Goal: Information Seeking & Learning: Learn about a topic

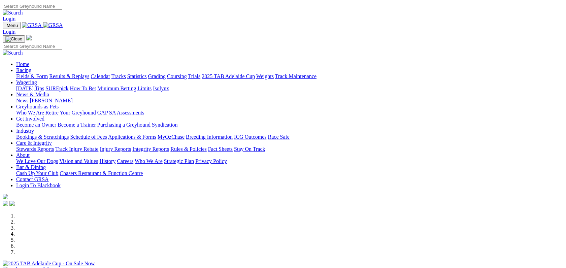
click at [48, 73] on link "Fields & Form" at bounding box center [32, 76] width 32 height 6
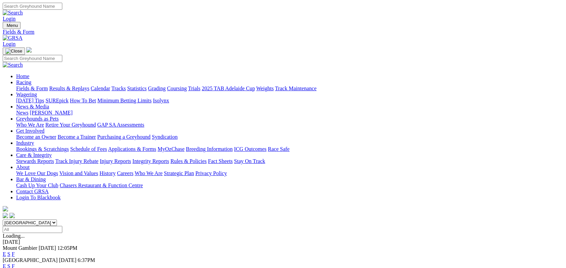
click at [15, 263] on link "F" at bounding box center [13, 266] width 3 height 6
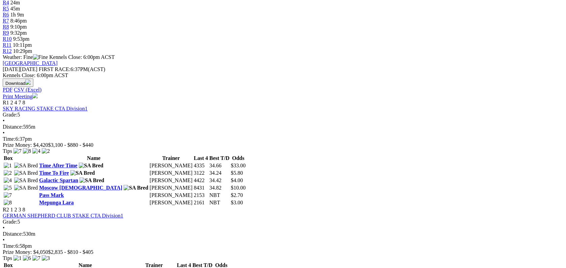
scroll to position [259, 0]
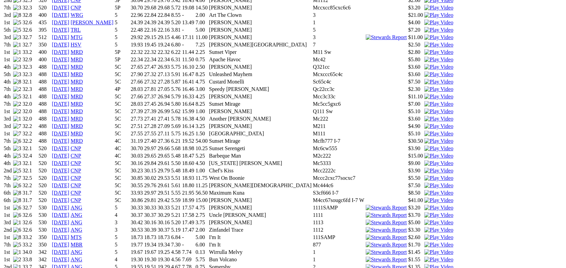
scroll to position [608, 0]
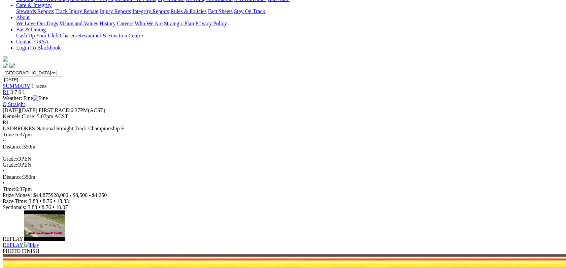
scroll to position [154, 0]
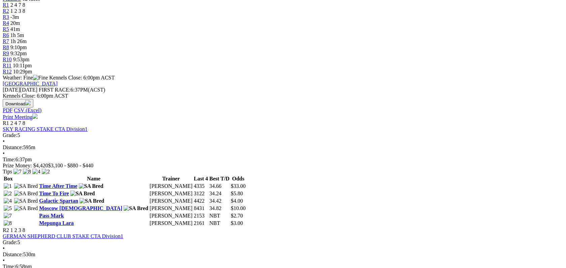
scroll to position [242, 0]
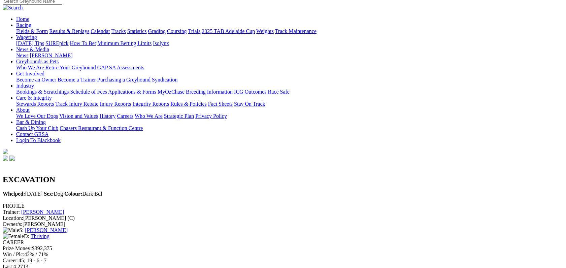
scroll to position [54, 0]
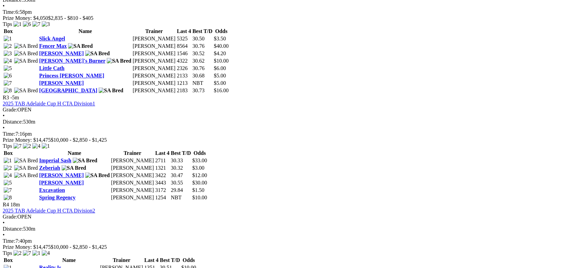
scroll to position [502, 0]
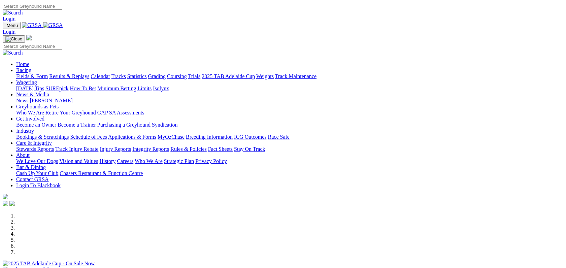
click at [72, 98] on link "[PERSON_NAME]" at bounding box center [51, 101] width 43 height 6
click at [300, 267] on div at bounding box center [283, 267] width 561 height 0
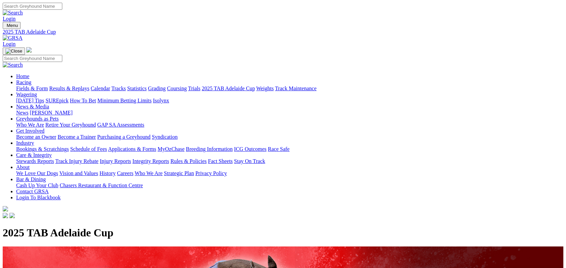
click at [72, 110] on link "[PERSON_NAME]" at bounding box center [51, 113] width 43 height 6
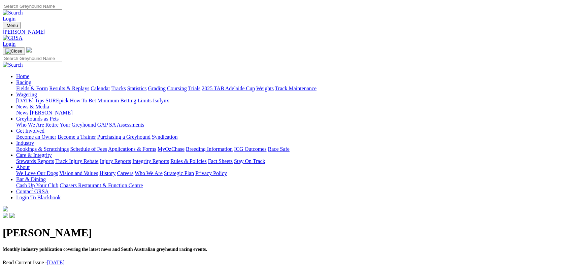
click at [65, 260] on link "[DATE]" at bounding box center [56, 263] width 18 height 6
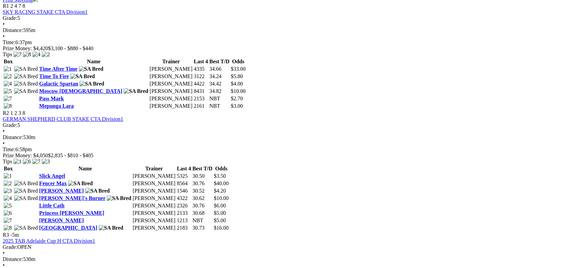
scroll to position [349, 0]
